Goal: Connect with others: Connect with others

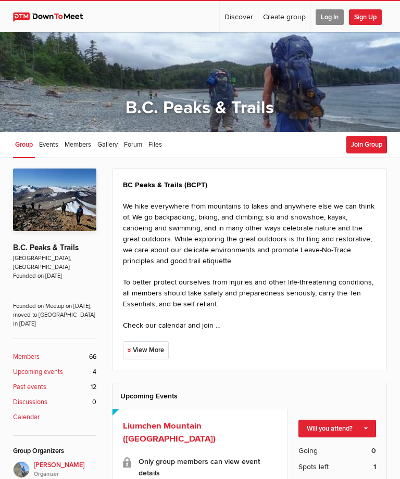
click at [331, 18] on span "Log In" at bounding box center [329, 17] width 28 height 16
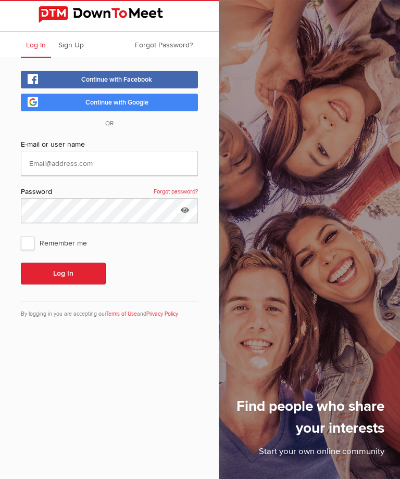
click at [172, 80] on link "Continue with Facebook" at bounding box center [109, 80] width 177 height 18
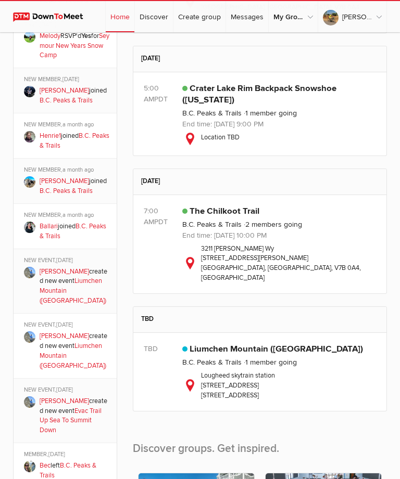
scroll to position [636, 0]
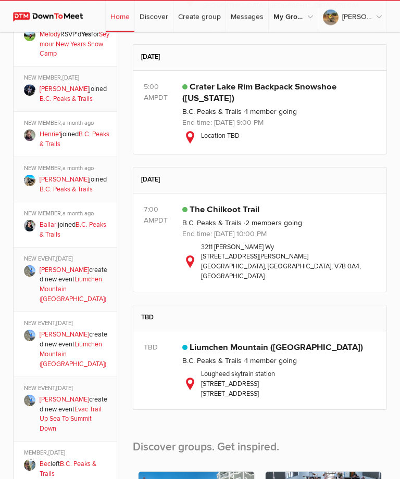
click at [34, 175] on img at bounding box center [29, 180] width 11 height 11
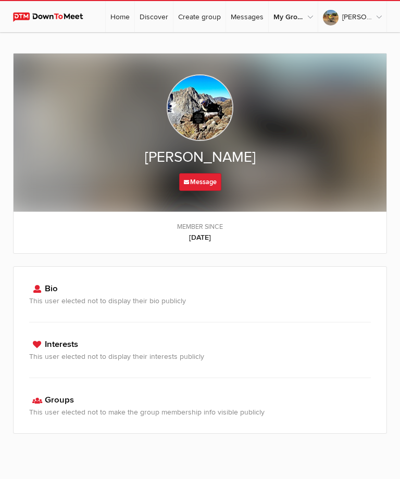
click at [213, 113] on img at bounding box center [200, 107] width 67 height 67
